Goal: Entertainment & Leisure: Consume media (video, audio)

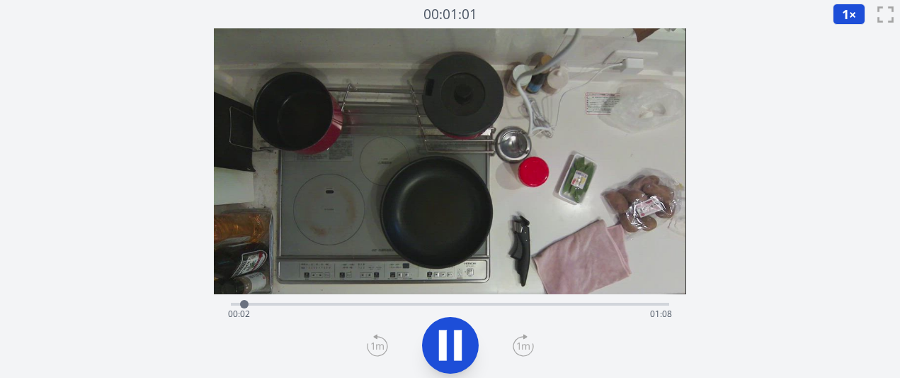
click at [521, 343] on icon at bounding box center [523, 345] width 21 height 23
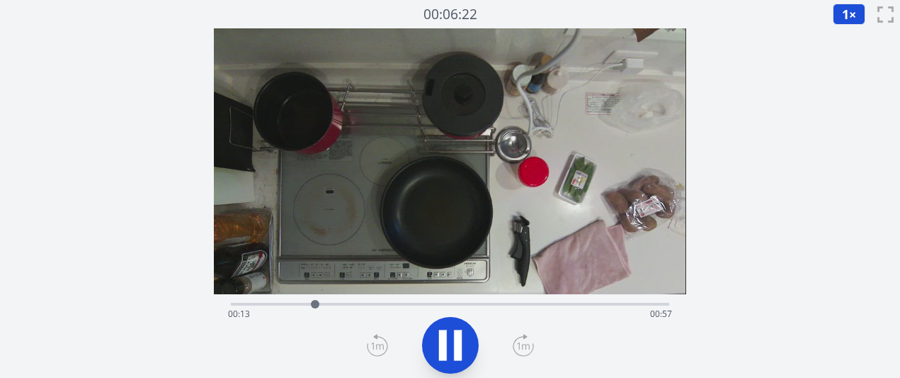
click at [521, 343] on icon at bounding box center [523, 345] width 21 height 23
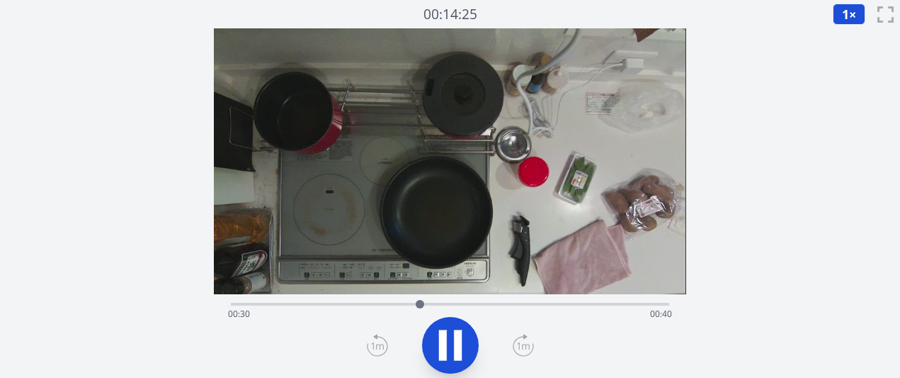
click at [521, 343] on icon at bounding box center [523, 345] width 21 height 23
click at [405, 301] on div "経過時間: 00:39 残り時間: 00:31" at bounding box center [450, 302] width 438 height 17
click at [408, 306] on div at bounding box center [414, 303] width 21 height 21
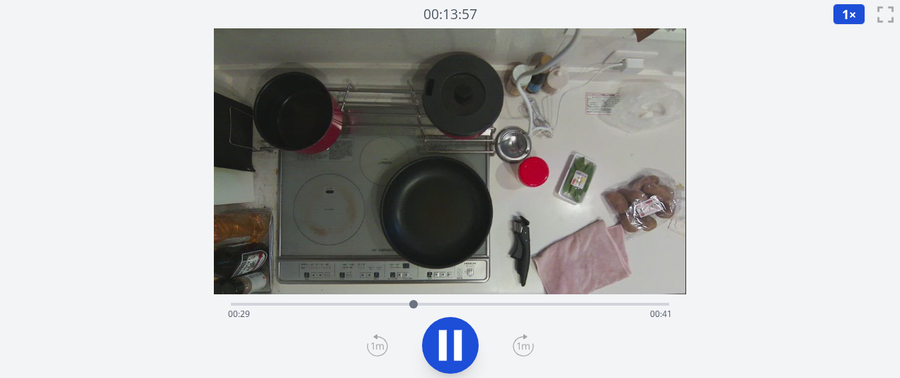
click at [385, 310] on div "経過時間: 00:29 残り時間: 00:41" at bounding box center [449, 314] width 443 height 23
click at [524, 348] on icon at bounding box center [523, 345] width 21 height 23
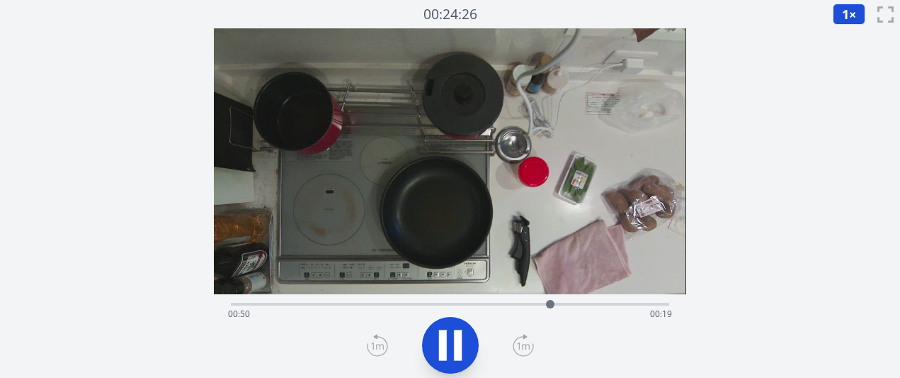
click at [524, 348] on icon at bounding box center [523, 345] width 21 height 23
click at [343, 299] on div "経過時間: 01:08 残り時間: 00:02" at bounding box center [450, 302] width 438 height 17
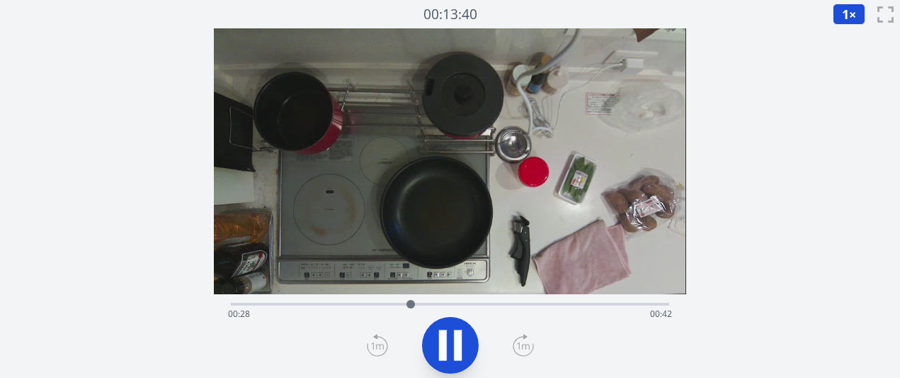
click at [524, 351] on icon at bounding box center [523, 345] width 21 height 23
click at [376, 344] on icon at bounding box center [377, 345] width 13 height 7
click at [519, 344] on icon at bounding box center [523, 345] width 13 height 7
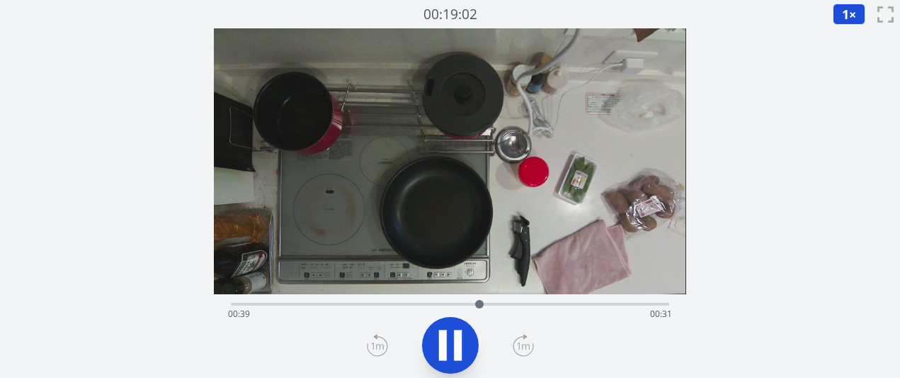
click at [519, 344] on icon at bounding box center [523, 345] width 13 height 7
click at [520, 344] on icon at bounding box center [523, 345] width 21 height 23
click at [368, 297] on div "経過時間: 00:50 残り時間: 00:20" at bounding box center [450, 302] width 438 height 17
click at [521, 343] on icon at bounding box center [523, 345] width 21 height 23
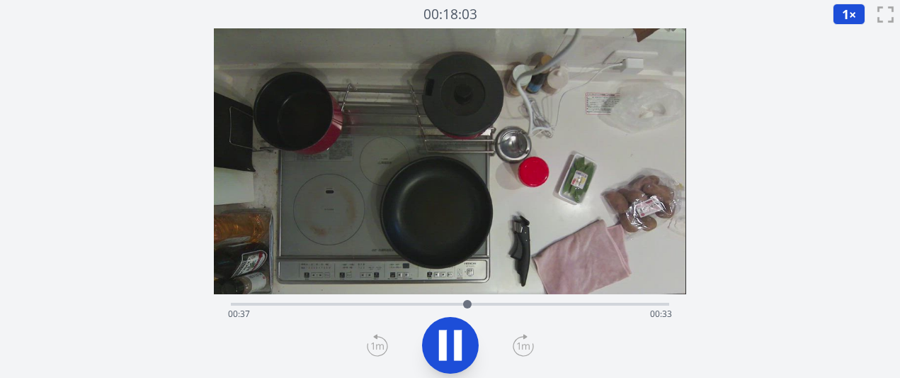
click at [521, 343] on icon at bounding box center [523, 345] width 21 height 23
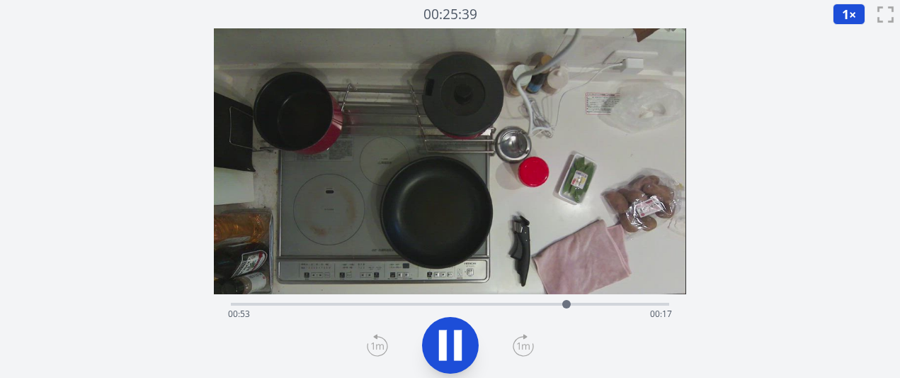
click at [521, 343] on icon at bounding box center [523, 345] width 21 height 23
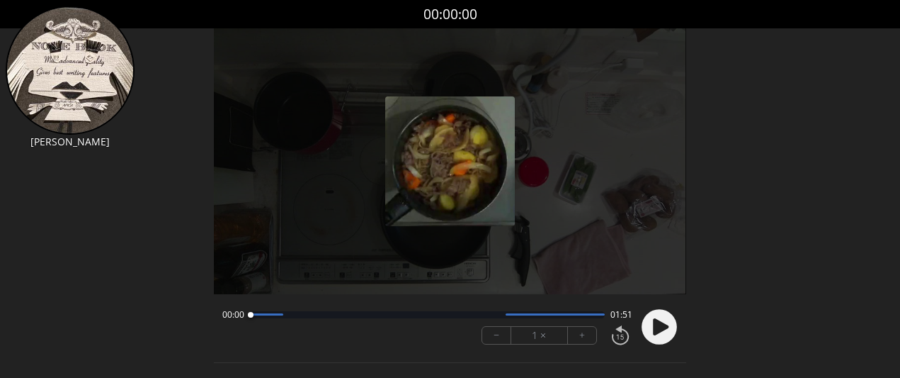
click at [666, 326] on icon at bounding box center [661, 326] width 16 height 17
click at [587, 342] on button "+" at bounding box center [582, 335] width 28 height 17
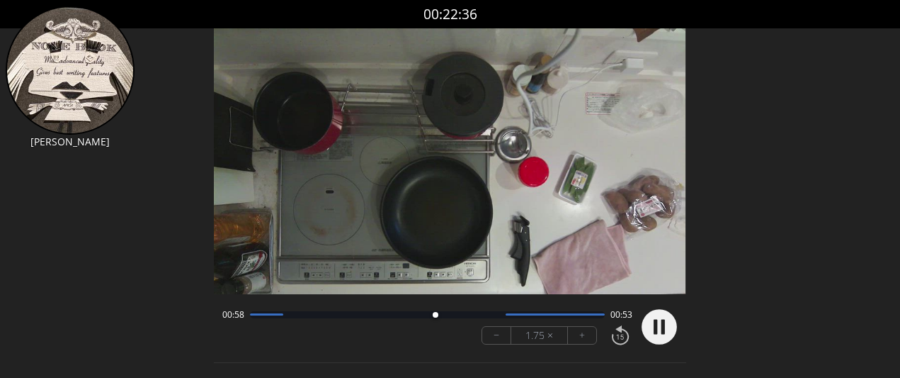
click at [504, 312] on div at bounding box center [427, 314] width 354 height 7
click at [547, 314] on div at bounding box center [555, 314] width 99 height 2
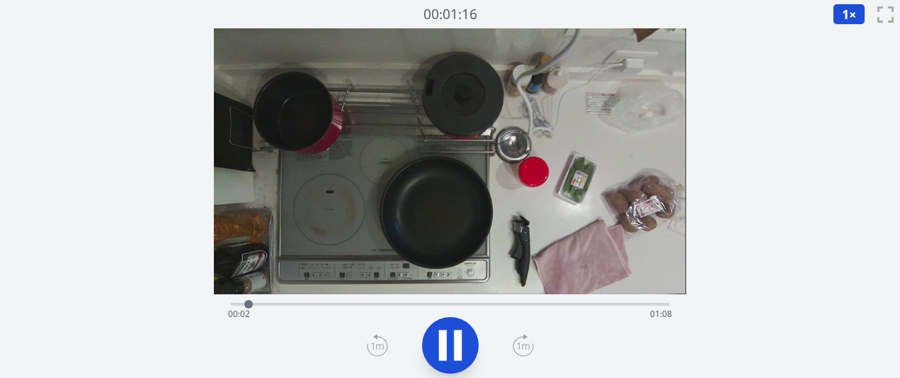
click at [519, 346] on icon at bounding box center [523, 345] width 21 height 23
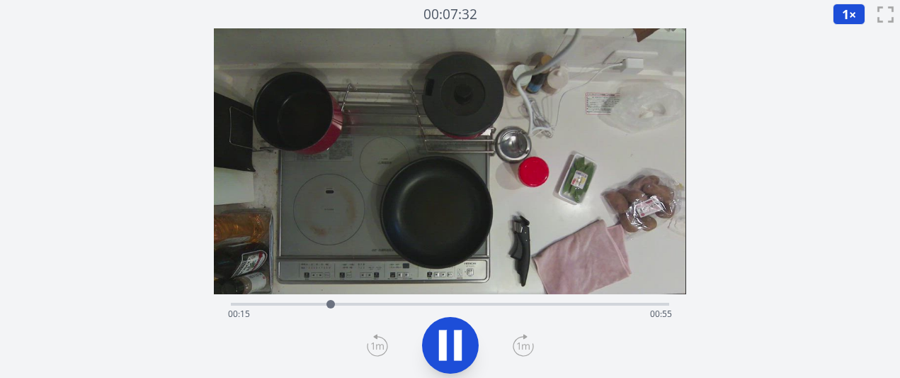
click at [519, 346] on icon at bounding box center [523, 345] width 21 height 23
click at [516, 346] on icon at bounding box center [523, 345] width 21 height 23
click at [456, 344] on icon at bounding box center [458, 344] width 8 height 30
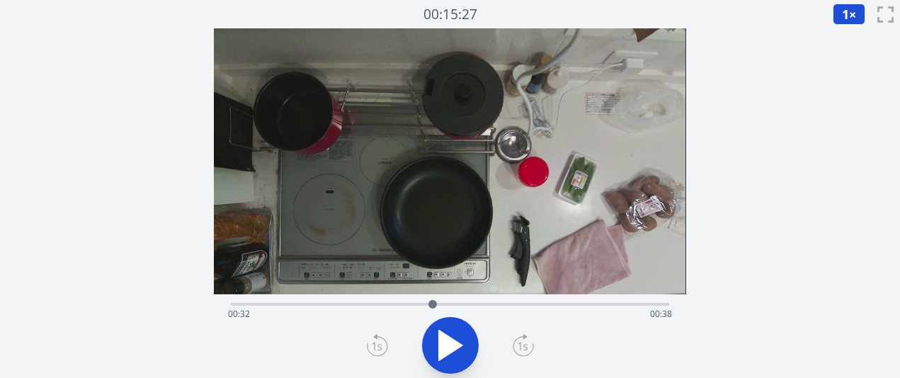
click at [381, 338] on icon at bounding box center [377, 345] width 21 height 23
click at [426, 302] on div at bounding box center [432, 303] width 21 height 21
click at [450, 343] on icon at bounding box center [450, 345] width 23 height 30
click at [450, 343] on icon at bounding box center [451, 345] width 40 height 40
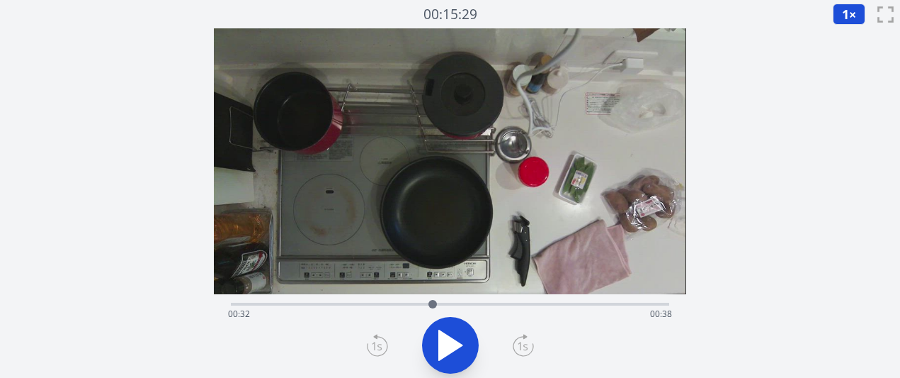
click at [523, 345] on icon at bounding box center [523, 345] width 21 height 23
click at [400, 303] on div "経過時間: 00:32 残り時間: 00:38" at bounding box center [449, 314] width 443 height 23
click at [455, 313] on div "経過時間: 00:26 残り時間: 00:43" at bounding box center [449, 314] width 443 height 23
click at [485, 307] on div "経過時間: 00:35 残り時間: 00:35" at bounding box center [449, 314] width 443 height 23
click at [477, 303] on div at bounding box center [485, 303] width 21 height 21
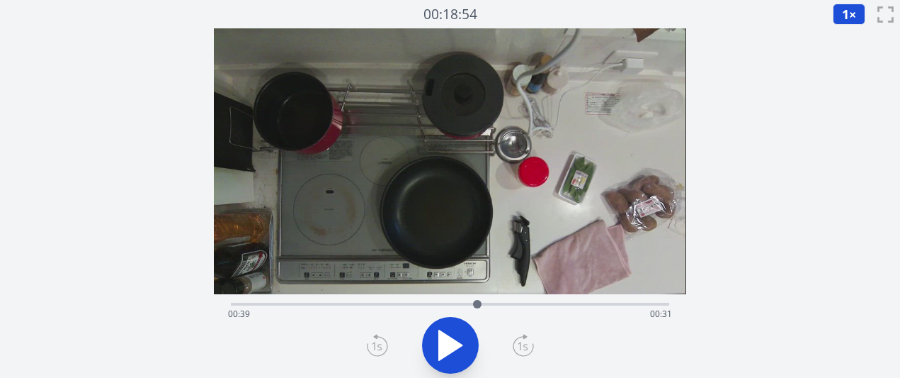
click at [468, 302] on div at bounding box center [477, 303] width 21 height 21
click at [490, 301] on div "経過時間: 00:37 残り時間: 00:33" at bounding box center [450, 302] width 438 height 17
click at [470, 300] on div "経過時間: 00:41 残り時間: 00:29" at bounding box center [450, 302] width 438 height 17
click at [463, 300] on div at bounding box center [470, 303] width 21 height 21
click at [452, 300] on div at bounding box center [462, 303] width 21 height 21
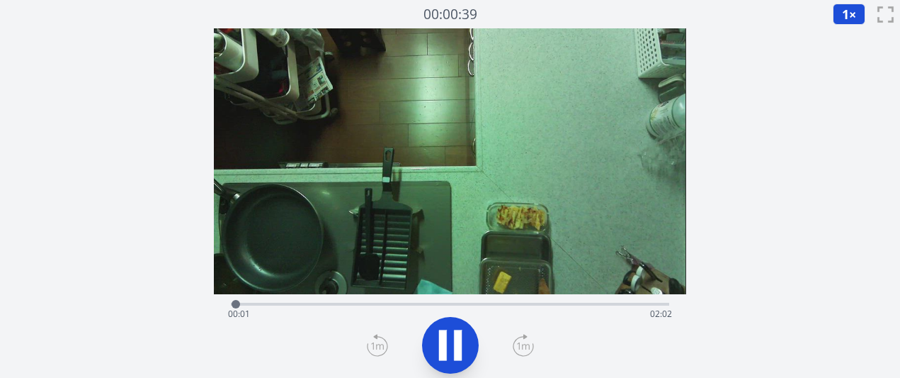
click at [519, 348] on icon at bounding box center [523, 345] width 13 height 7
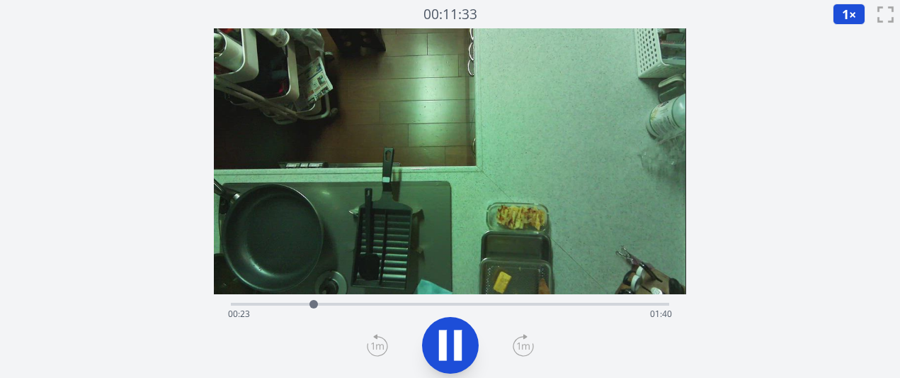
click at [519, 348] on icon at bounding box center [523, 345] width 13 height 7
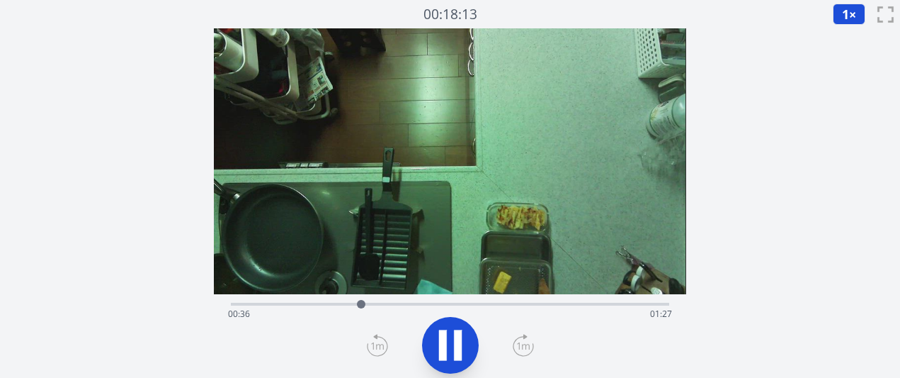
click at [519, 348] on icon at bounding box center [523, 345] width 13 height 7
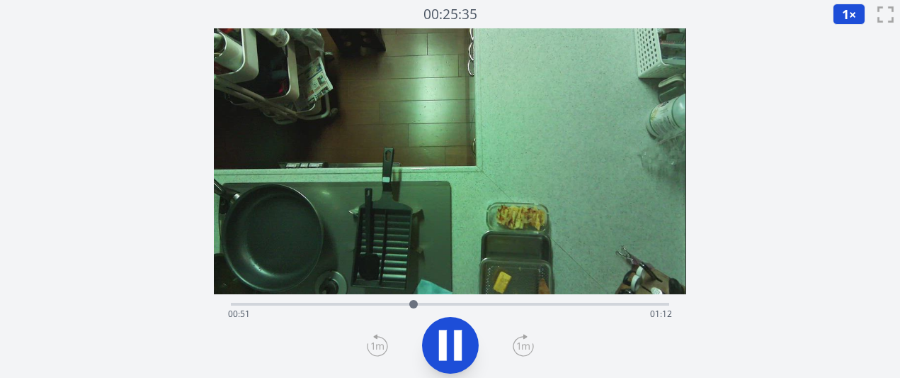
click at [519, 348] on icon at bounding box center [523, 345] width 13 height 7
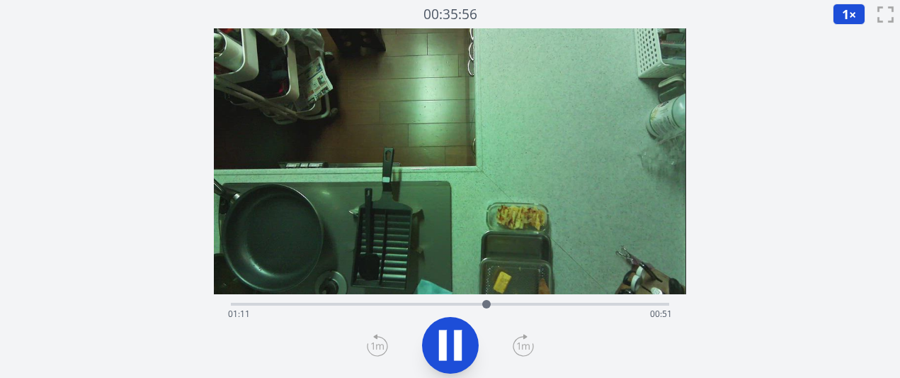
click at [519, 348] on icon at bounding box center [523, 345] width 13 height 7
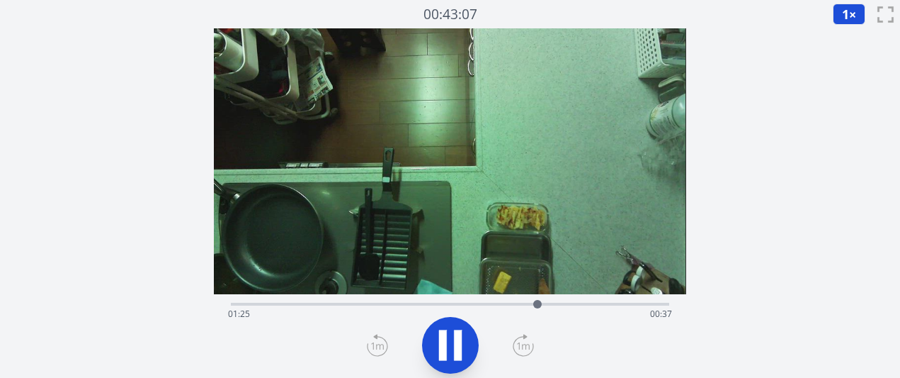
click at [519, 348] on icon at bounding box center [523, 345] width 13 height 7
click at [470, 300] on div "経過時間: 01:39 残り時間: 00:23" at bounding box center [450, 302] width 438 height 17
click at [446, 303] on div "経過時間: 01:07 残り時間: 00:56" at bounding box center [449, 314] width 443 height 23
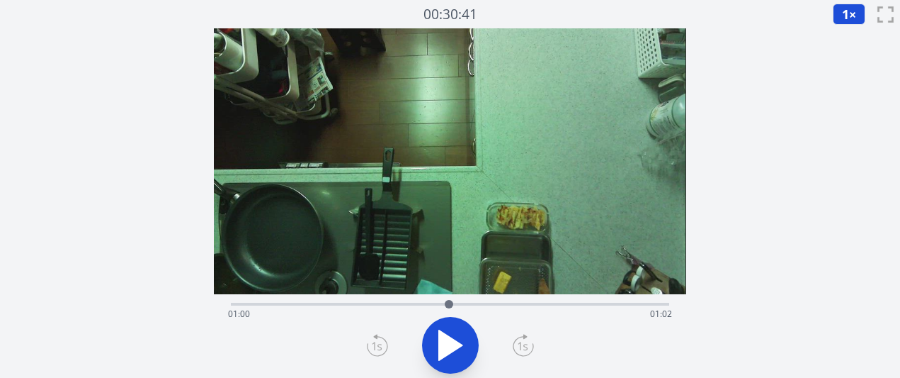
click at [446, 303] on div at bounding box center [449, 304] width 9 height 9
click at [433, 303] on div "経過時間: 01:03 残り時間: 00:59" at bounding box center [449, 314] width 443 height 23
click at [414, 303] on div "経過時間: 00:57 残り時間: 01:05" at bounding box center [449, 314] width 443 height 23
click at [473, 301] on div "経過時間: 01:01 残り時間: 01:01" at bounding box center [450, 302] width 438 height 17
click at [503, 305] on div "経過時間: 01:08 残り時間: 00:54" at bounding box center [449, 314] width 443 height 23
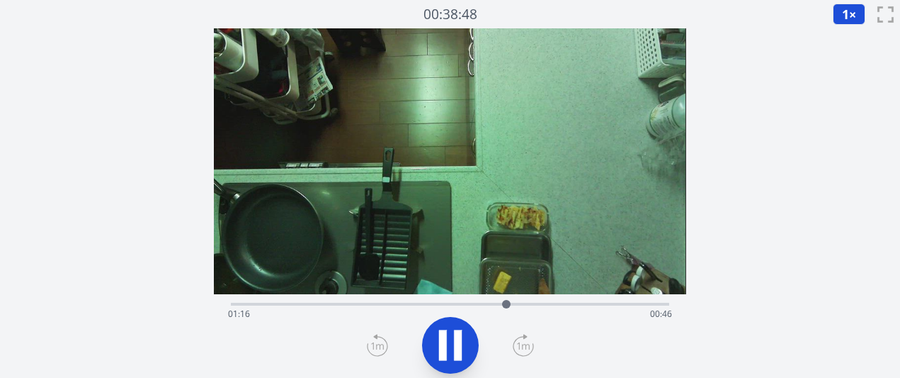
click at [529, 307] on div "経過時間: 01:16 残り時間: 00:46" at bounding box center [449, 314] width 443 height 23
click at [545, 300] on div at bounding box center [537, 303] width 21 height 21
click at [556, 301] on div at bounding box center [548, 303] width 21 height 21
click at [608, 303] on div "経過時間: 01:32 残り時間: 00:31" at bounding box center [449, 314] width 443 height 23
click at [448, 346] on icon at bounding box center [451, 345] width 40 height 40
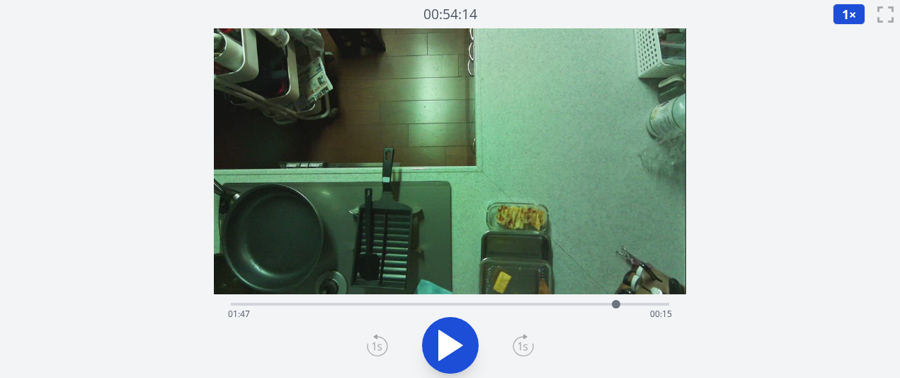
click at [604, 301] on div "経過時間: 01:47 残り時間: 00:15" at bounding box center [450, 302] width 438 height 17
click at [592, 303] on div "経過時間: 01:43 残り時間: 00:19" at bounding box center [449, 314] width 443 height 23
click at [583, 303] on div at bounding box center [591, 303] width 21 height 21
click at [566, 303] on div "経過時間: 01:38 残り時間: 00:25" at bounding box center [449, 314] width 443 height 23
click at [566, 303] on div at bounding box center [566, 304] width 9 height 9
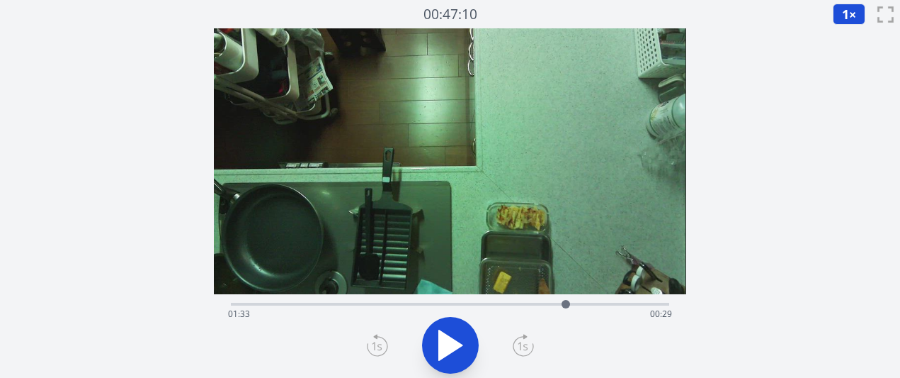
click at [552, 303] on div "経過時間: 01:33 残り時間: 00:29" at bounding box center [449, 314] width 443 height 23
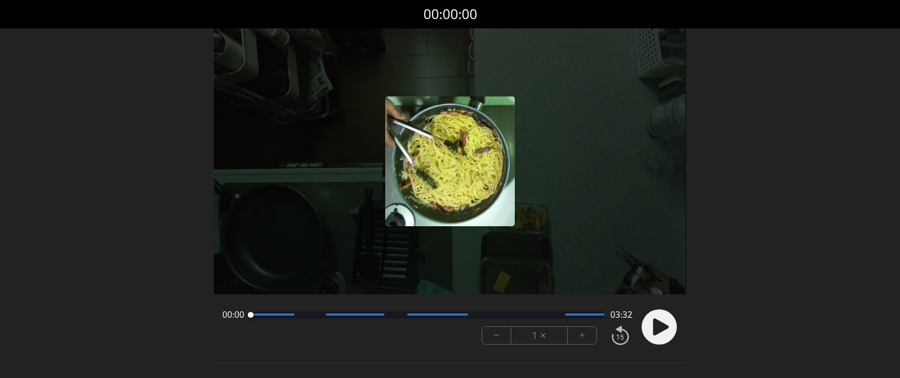
click at [580, 337] on font "+" at bounding box center [583, 335] width 6 height 16
click at [661, 327] on icon at bounding box center [661, 326] width 16 height 17
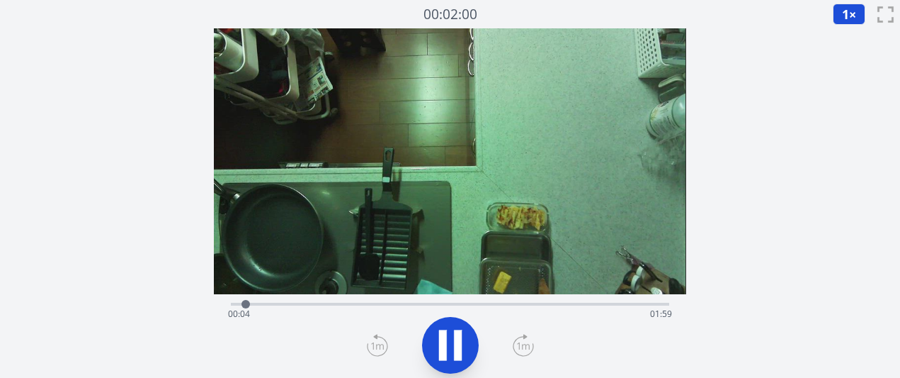
click at [366, 303] on div "経過時間: 00:04 残り時間: 01:59" at bounding box center [449, 314] width 443 height 23
click at [465, 305] on div "経過時間: 00:38 残り時間: 01:24" at bounding box center [449, 314] width 443 height 23
click at [509, 310] on div "経過時間: 01:06 残り時間: 00:56" at bounding box center [449, 314] width 443 height 23
click at [516, 310] on div at bounding box center [510, 303] width 21 height 21
click at [514, 351] on icon at bounding box center [523, 345] width 21 height 23
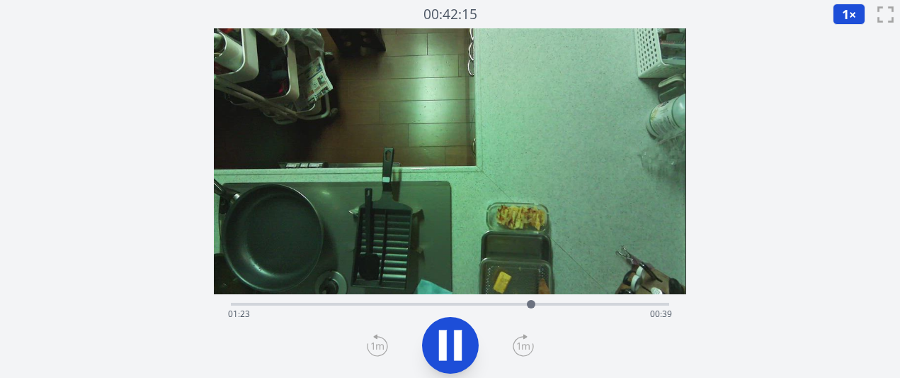
click at [516, 351] on icon at bounding box center [523, 345] width 21 height 23
click at [458, 345] on icon at bounding box center [458, 344] width 8 height 30
click at [557, 303] on div at bounding box center [563, 303] width 21 height 21
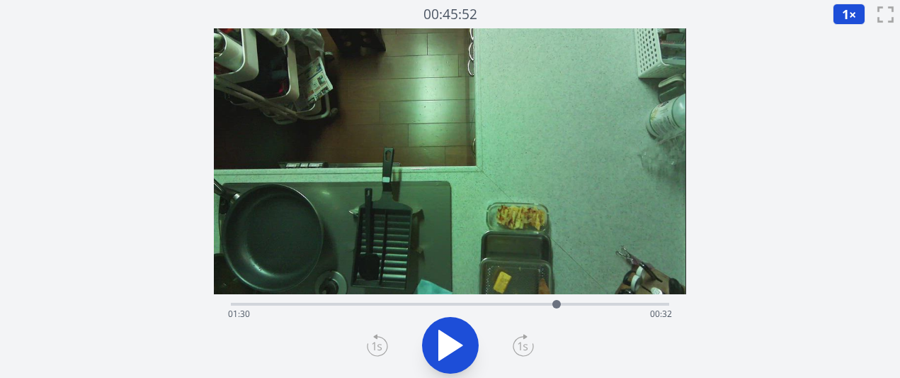
click at [423, 352] on button at bounding box center [450, 345] width 57 height 57
click at [431, 352] on icon at bounding box center [451, 345] width 40 height 40
click at [535, 305] on div "経過時間: 01:32 残り時間: 00:30" at bounding box center [449, 314] width 443 height 23
click at [519, 303] on div "経過時間: 01:24 残り時間: 00:38" at bounding box center [449, 314] width 443 height 23
click at [538, 301] on div "経過時間: 01:20 残り時間: 00:43" at bounding box center [450, 302] width 438 height 17
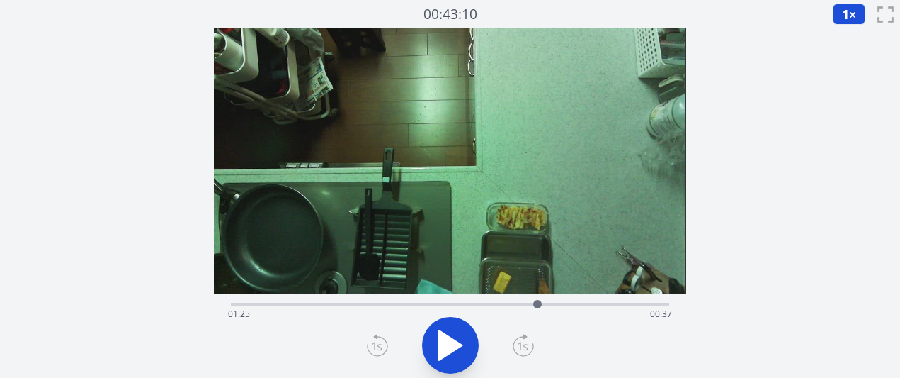
click at [551, 303] on div "経過時間: 01:25 残り時間: 00:37" at bounding box center [449, 314] width 443 height 23
click at [534, 303] on div "経過時間: 01:29 残り時間: 00:33" at bounding box center [449, 314] width 443 height 23
click at [546, 303] on div "経過時間: 01:24 残り時間: 00:38" at bounding box center [449, 314] width 443 height 23
click at [372, 295] on div "経過時間: 00:00 残り時間: 02:02" at bounding box center [450, 302] width 438 height 17
click at [409, 290] on video at bounding box center [450, 161] width 472 height 266
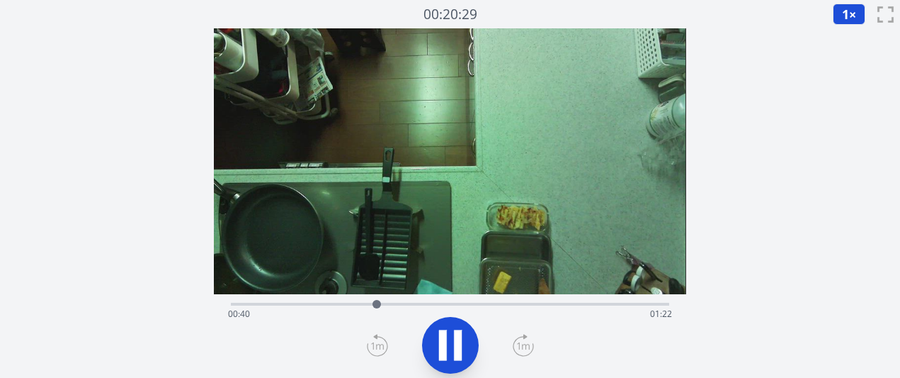
click at [435, 295] on div "経過時間: 00:40 残り時間: 01:22" at bounding box center [450, 302] width 438 height 17
click at [464, 303] on div "経過時間: 00:57 残り時間: 01:05" at bounding box center [449, 314] width 443 height 23
click at [475, 304] on div at bounding box center [468, 303] width 21 height 21
click at [524, 346] on icon at bounding box center [523, 345] width 21 height 23
click at [461, 355] on icon at bounding box center [458, 344] width 8 height 30
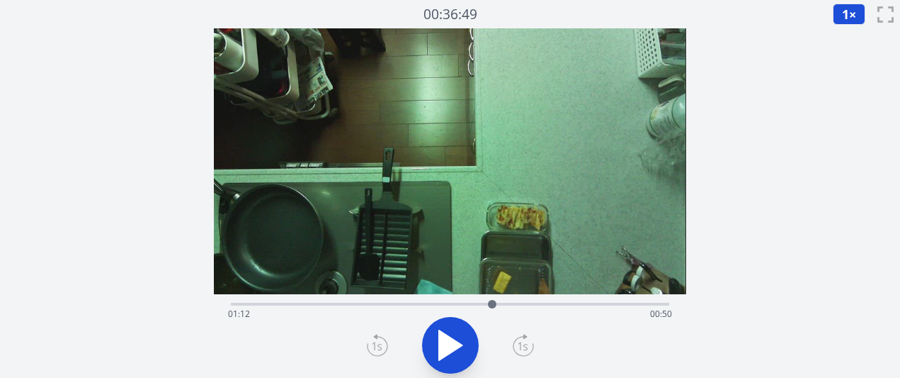
click at [446, 335] on icon at bounding box center [450, 345] width 23 height 30
click at [446, 335] on icon at bounding box center [443, 344] width 8 height 30
